Goal: Feedback & Contribution: Leave review/rating

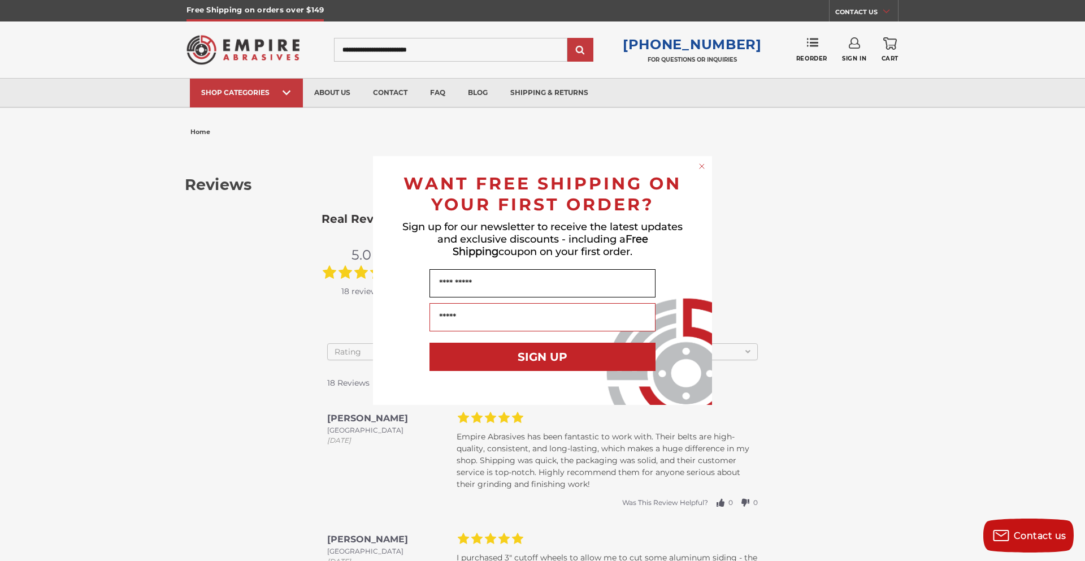
click at [600, 305] on input "Your Email" at bounding box center [543, 317] width 226 height 28
click at [703, 162] on circle "Close dialog" at bounding box center [702, 166] width 11 height 11
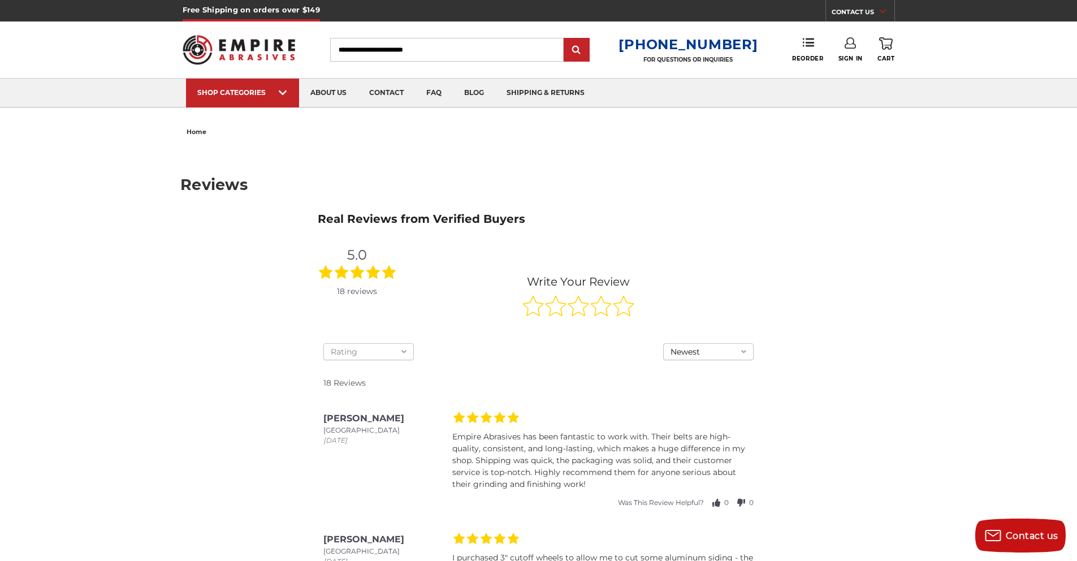
click at [602, 307] on icon at bounding box center [601, 305] width 20 height 19
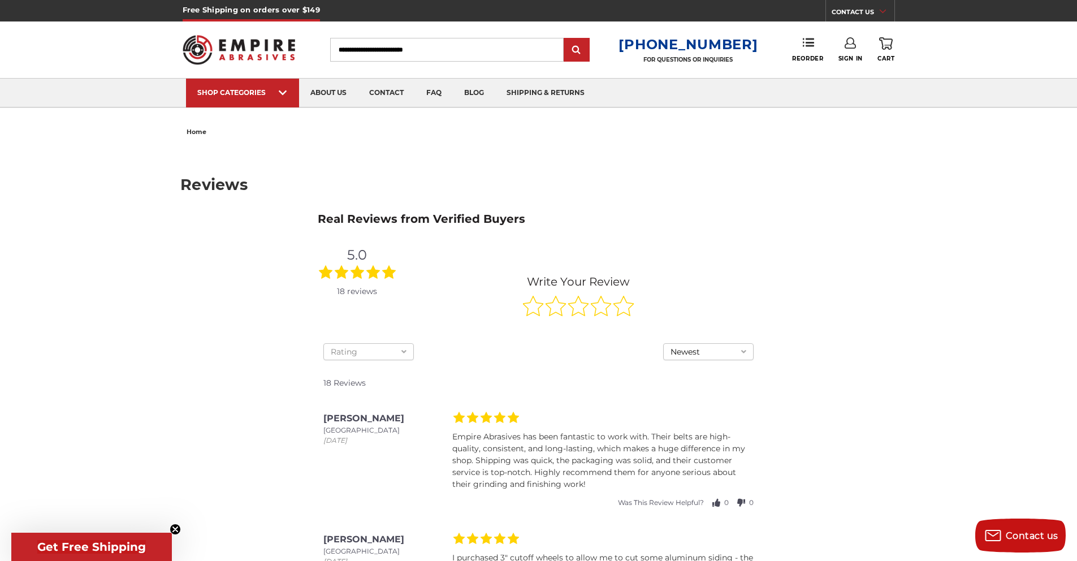
click at [588, 302] on icon at bounding box center [578, 306] width 20 height 20
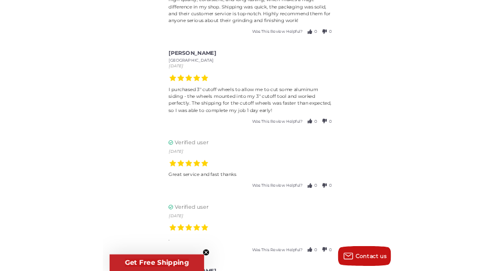
scroll to position [518, 0]
